Goal: Information Seeking & Learning: Compare options

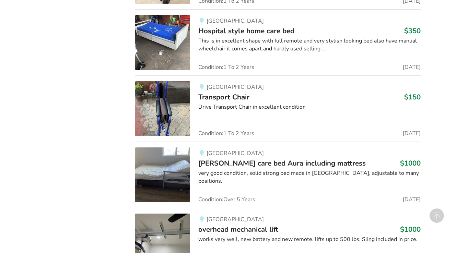
scroll to position [2516, 0]
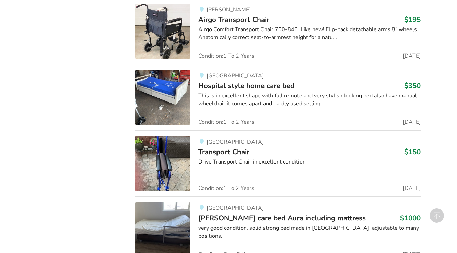
click at [221, 84] on span "Hospital style home care bed" at bounding box center [246, 86] width 96 height 10
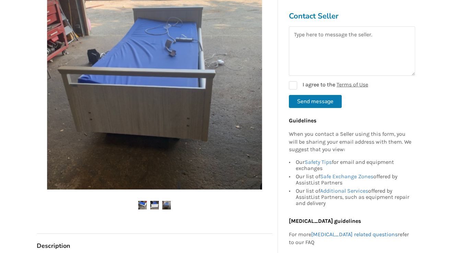
scroll to position [137, 0]
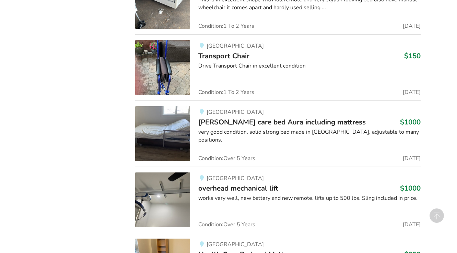
scroll to position [2653, 0]
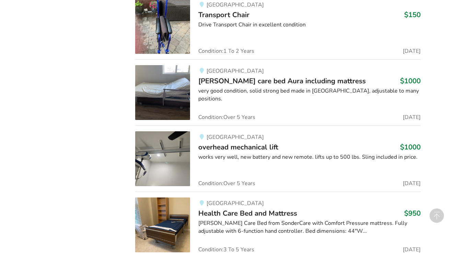
click at [231, 80] on span "[PERSON_NAME] care bed Aura including mattress" at bounding box center [281, 81] width 167 height 10
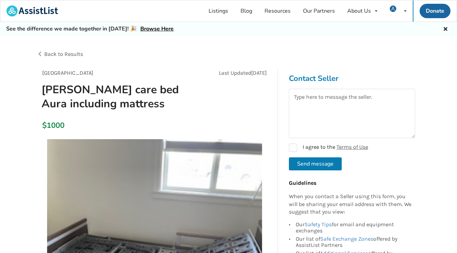
scroll to position [91, 0]
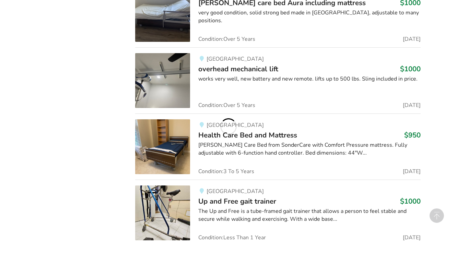
scroll to position [2745, 0]
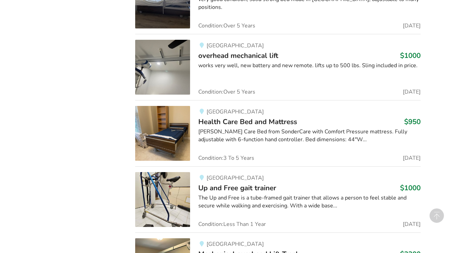
click at [231, 120] on span "Health Care Bed and Mattress" at bounding box center [247, 122] width 99 height 10
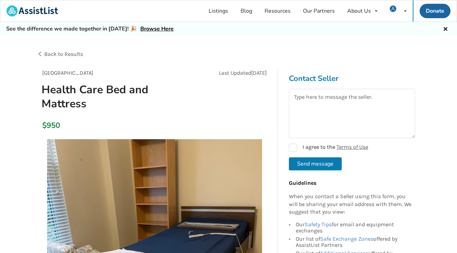
click at [55, 55] on span "Back to Results" at bounding box center [63, 54] width 39 height 7
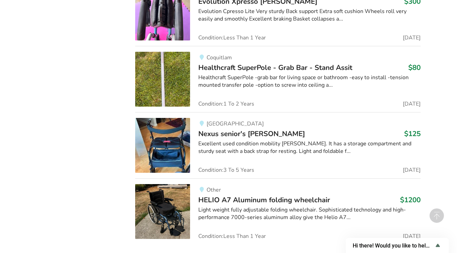
scroll to position [5557, 0]
